Goal: Transaction & Acquisition: Subscribe to service/newsletter

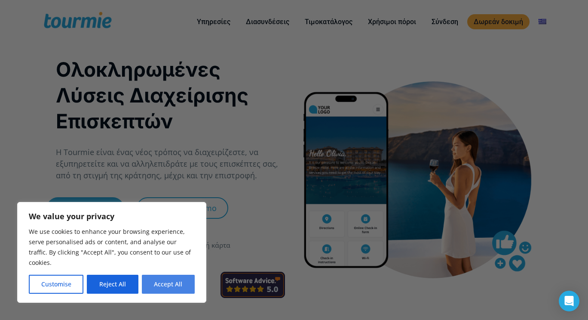
click at [157, 281] on button "Accept All" at bounding box center [168, 283] width 53 height 19
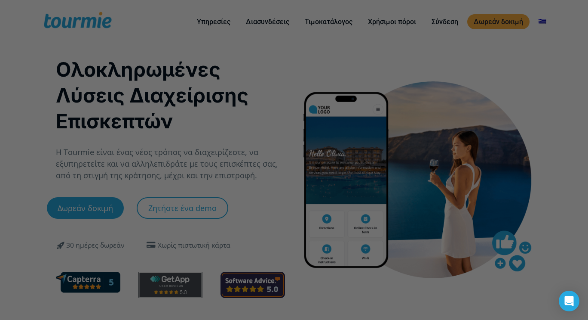
checkbox input "true"
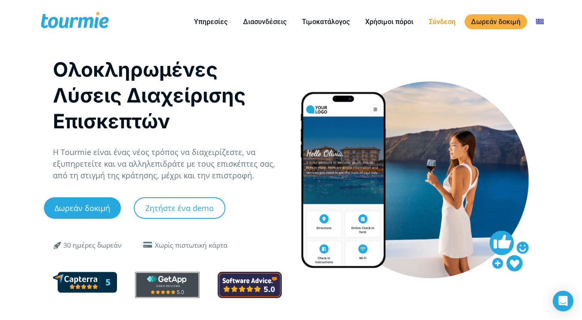
click at [443, 22] on link "Σύνδεση" at bounding box center [442, 21] width 40 height 11
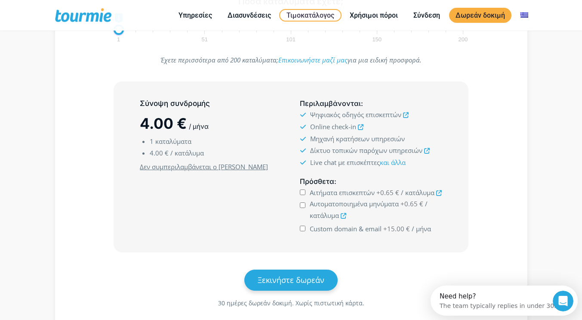
click at [304, 193] on input "Αιτήματα επισκεπτών +0.65 € / κατάλυμα" at bounding box center [303, 192] width 6 height 6
checkbox input "true"
click at [304, 206] on input "Αυτοματοποιημένα μηνύματα +0.65 € / κατάλυμα" at bounding box center [303, 205] width 6 height 6
checkbox input "true"
click at [302, 226] on input "Custom domain & email +15.00 € / μήνα" at bounding box center [303, 228] width 6 height 6
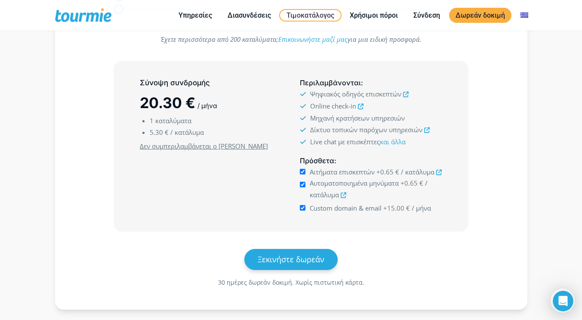
scroll to position [201, 0]
click at [304, 204] on input "Custom domain & email +15.00 € / μήνα" at bounding box center [303, 207] width 6 height 6
checkbox input "false"
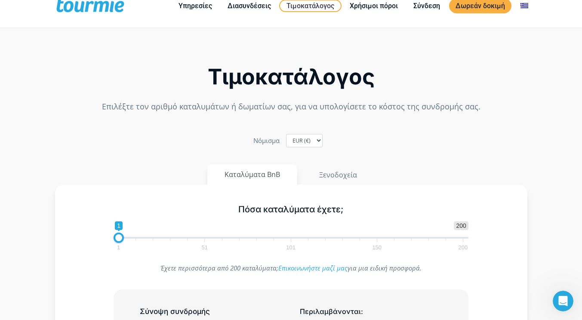
scroll to position [0, 0]
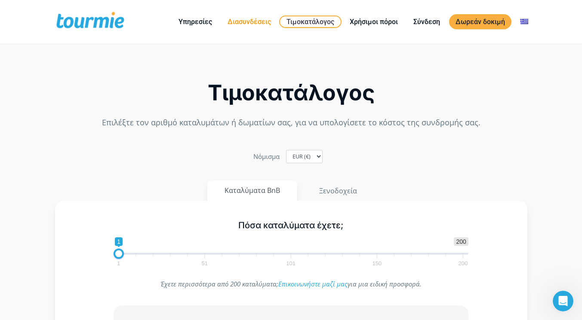
click at [264, 23] on link "Διασυνδέσεις" at bounding box center [249, 21] width 56 height 11
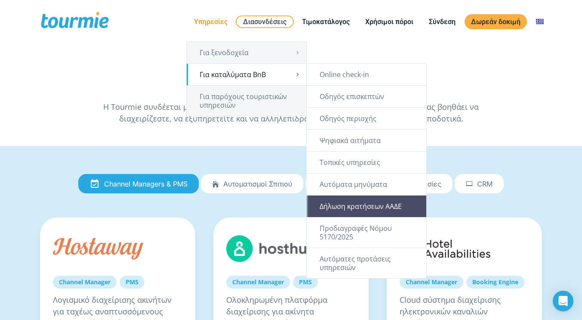
click at [356, 209] on link "Δήλωση κρατήσεων ΑΑΔΕ" at bounding box center [367, 206] width 120 height 22
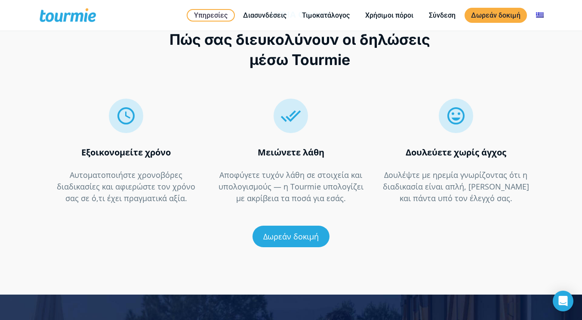
scroll to position [1504, 0]
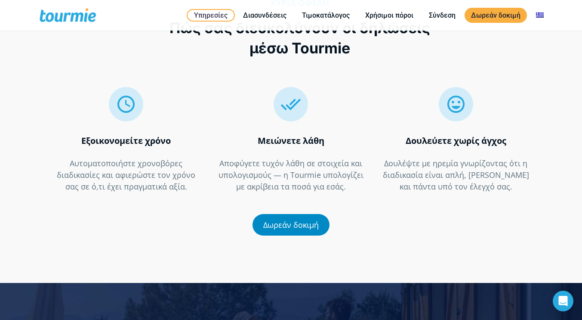
click at [278, 214] on link "Δωρεάν δοκιμή" at bounding box center [290, 225] width 77 height 22
